Goal: Task Accomplishment & Management: Complete application form

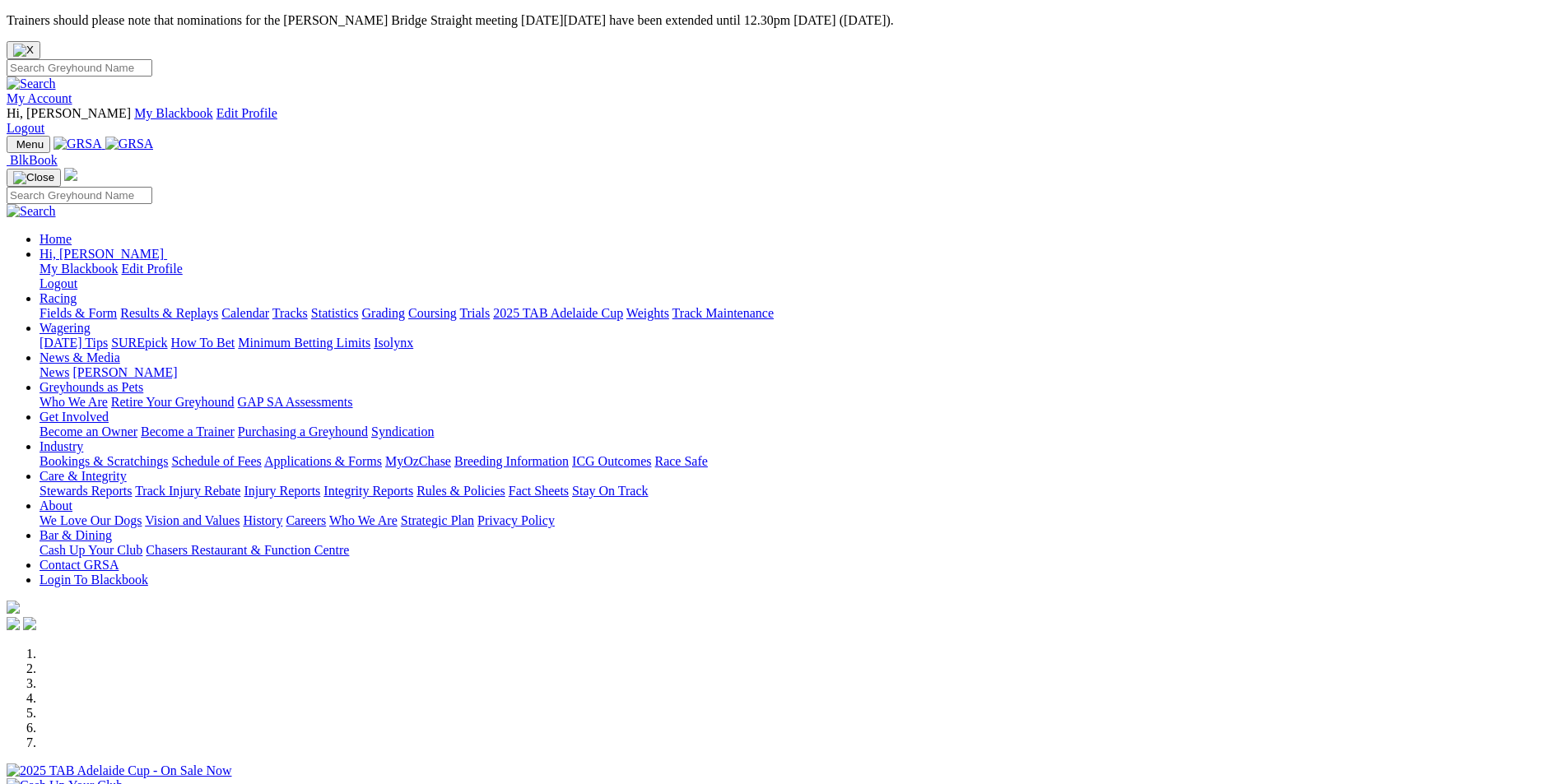
scroll to position [494, 0]
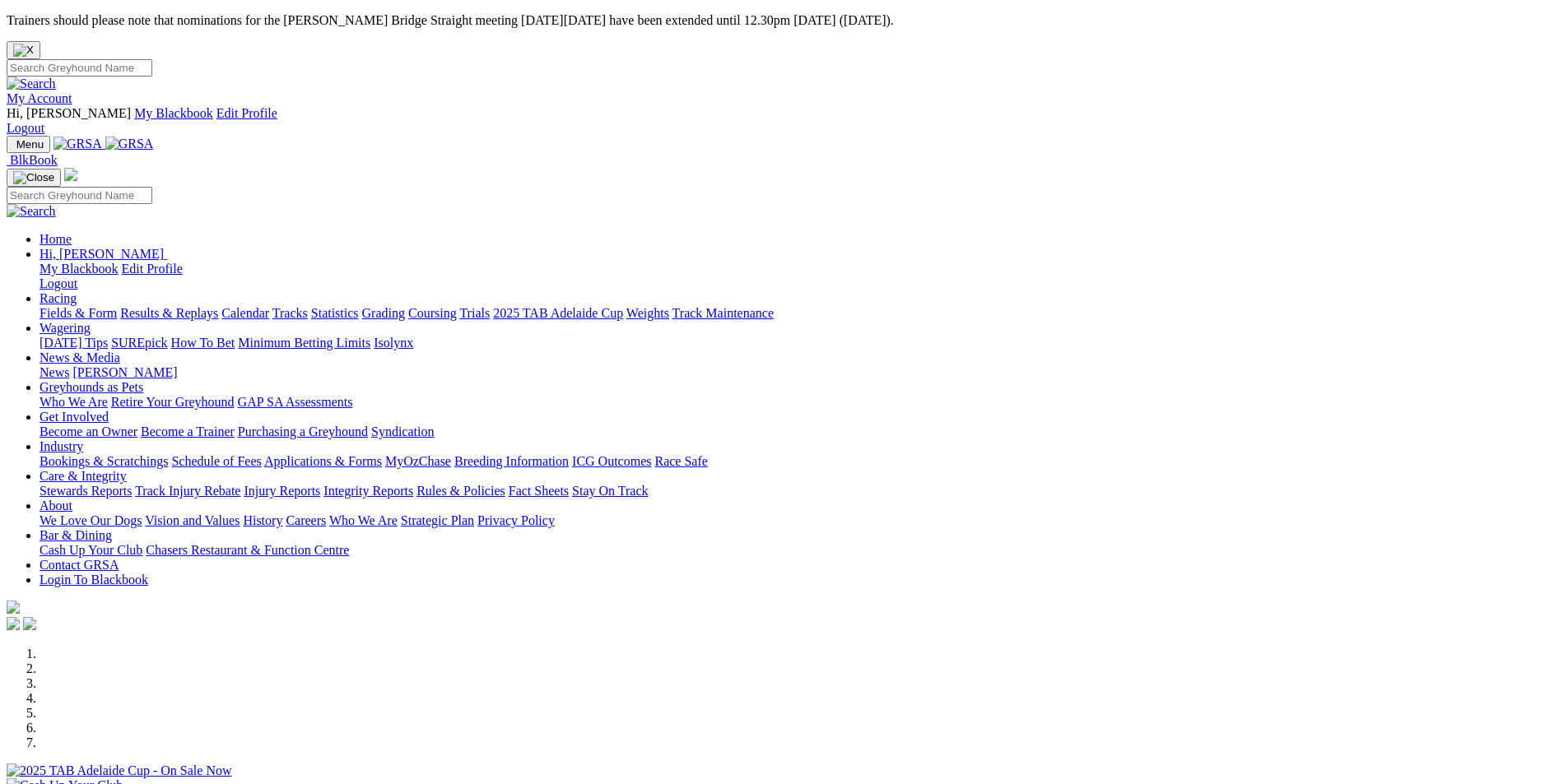
scroll to position [412, 0]
